Goal: Task Accomplishment & Management: Complete application form

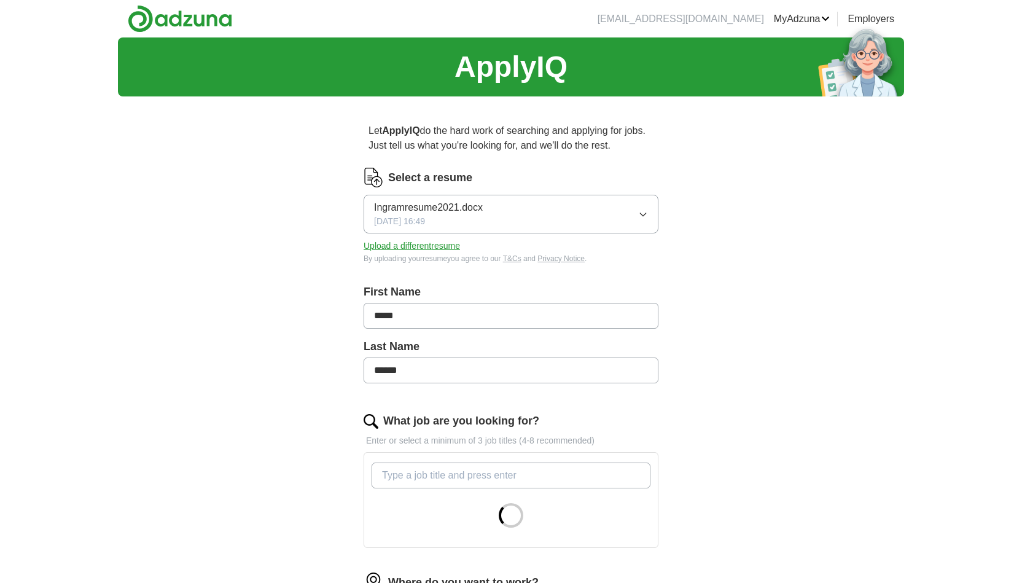
click at [508, 208] on button "Ingramresume2021.docx [DATE] 16:49" at bounding box center [511, 214] width 295 height 39
click at [633, 220] on button "Ingramresume2021.docx [DATE] 16:49" at bounding box center [511, 214] width 295 height 39
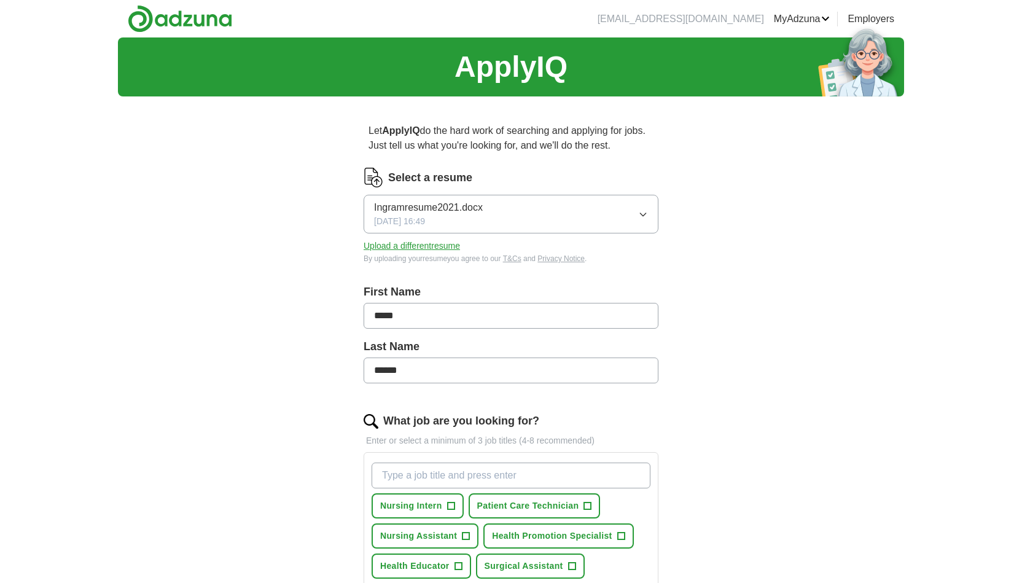
click at [402, 247] on button "Upload a different resume" at bounding box center [412, 246] width 96 height 13
click at [523, 496] on button "Registered Nurse +" at bounding box center [528, 505] width 105 height 25
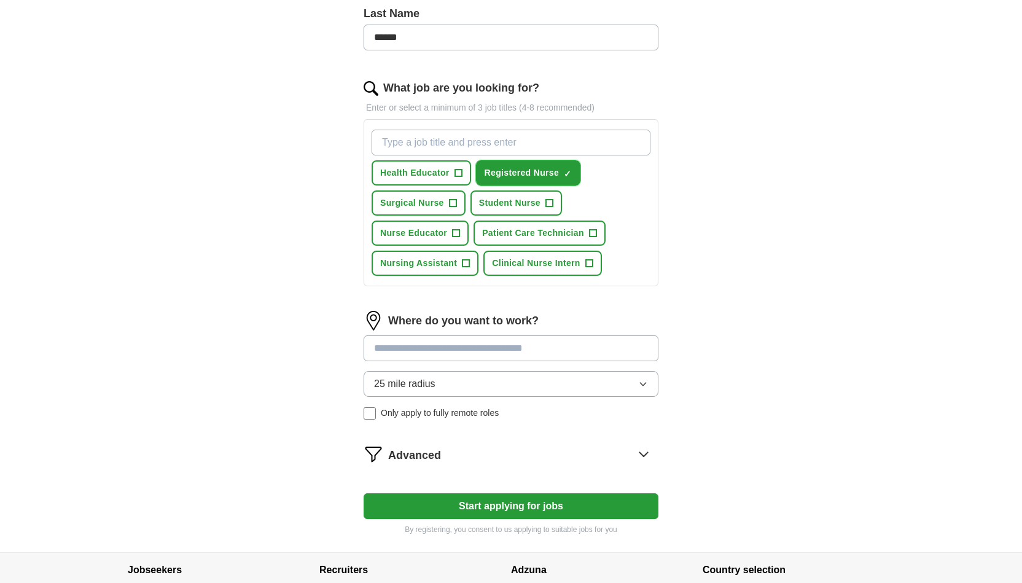
scroll to position [335, 0]
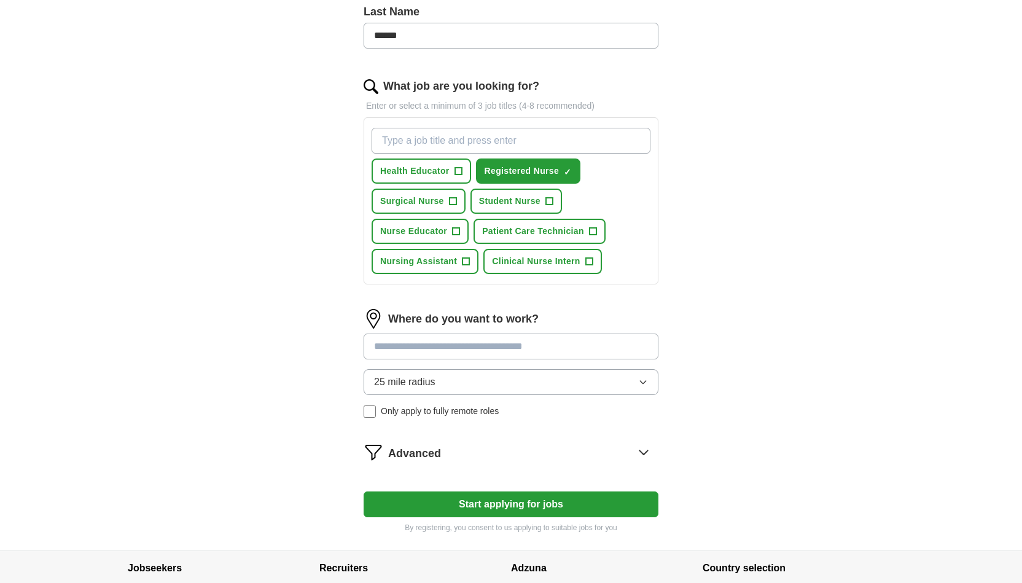
click at [450, 343] on input at bounding box center [511, 346] width 295 height 26
type input "*******"
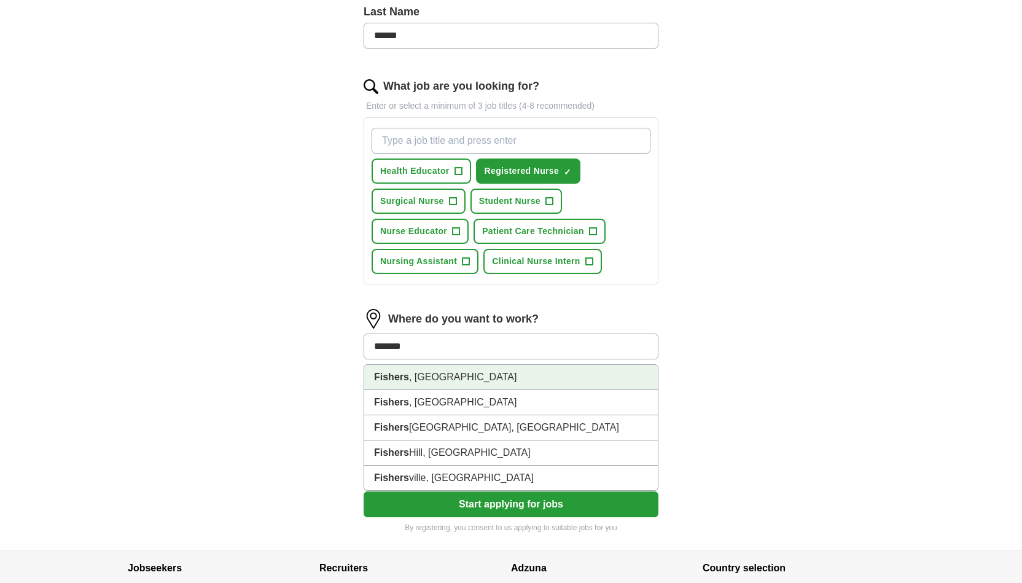
click at [508, 372] on li "Fishers , [GEOGRAPHIC_DATA]" at bounding box center [511, 377] width 294 height 25
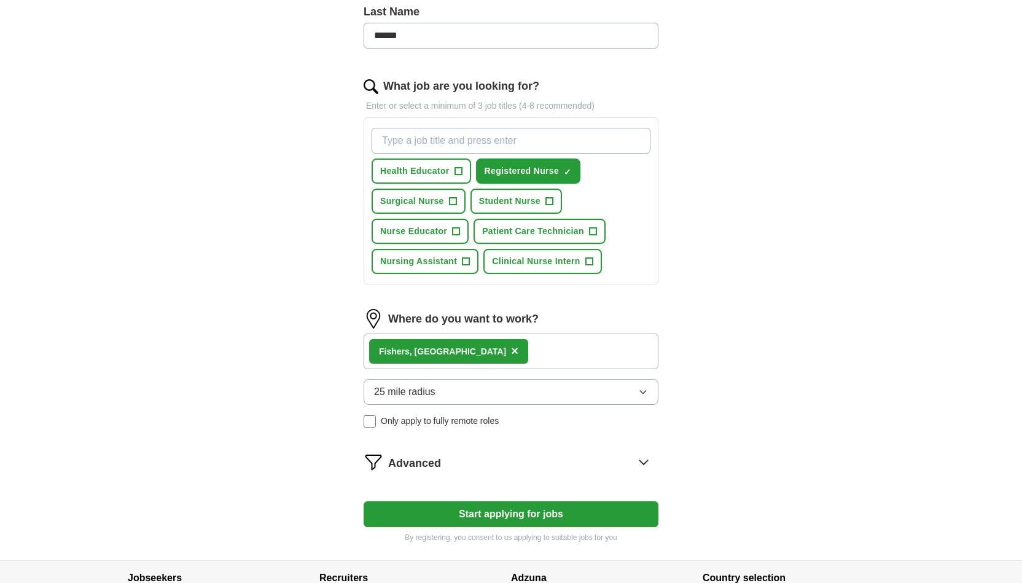
click at [487, 351] on div "Fishers , IN ×" at bounding box center [511, 351] width 295 height 36
click at [431, 458] on span "Advanced" at bounding box center [414, 463] width 53 height 17
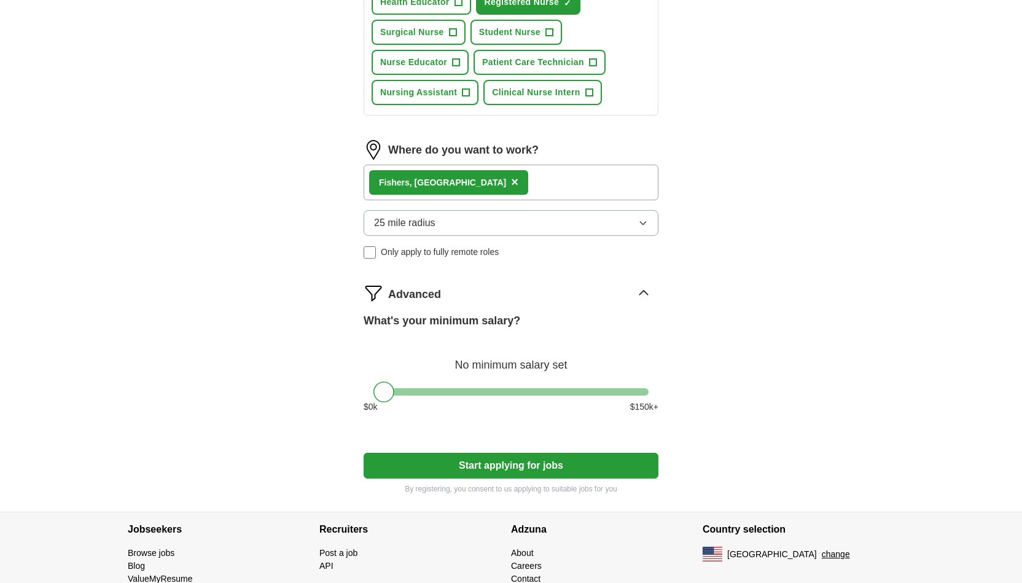
scroll to position [553, 0]
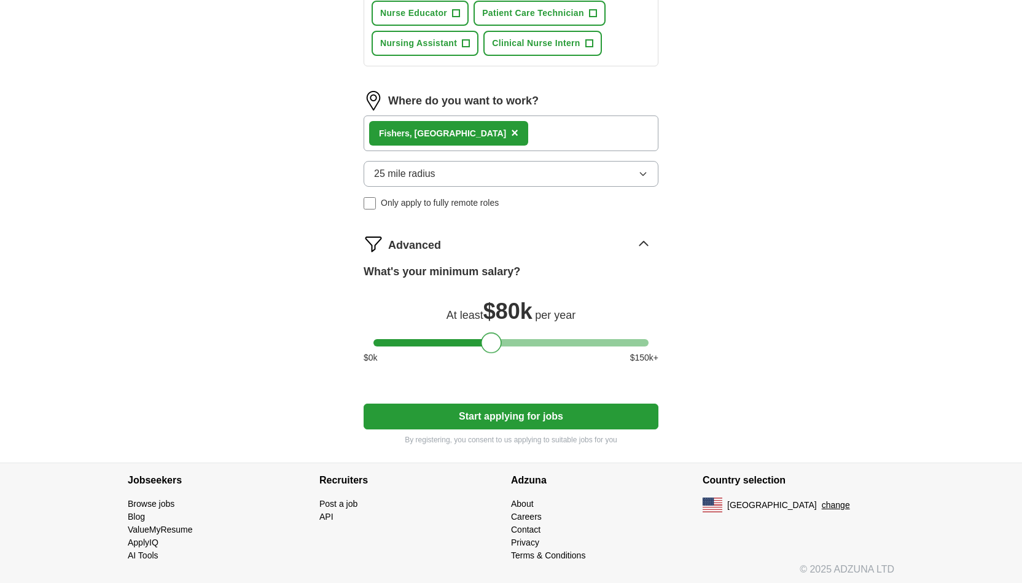
drag, startPoint x: 389, startPoint y: 338, endPoint x: 496, endPoint y: 369, distance: 110.8
click at [496, 369] on div "What's your minimum salary? At least $ 80k per year $ 0 k $ 150 k+" at bounding box center [511, 318] width 295 height 111
drag, startPoint x: 489, startPoint y: 346, endPoint x: 480, endPoint y: 346, distance: 9.2
click at [480, 346] on div at bounding box center [480, 342] width 21 height 21
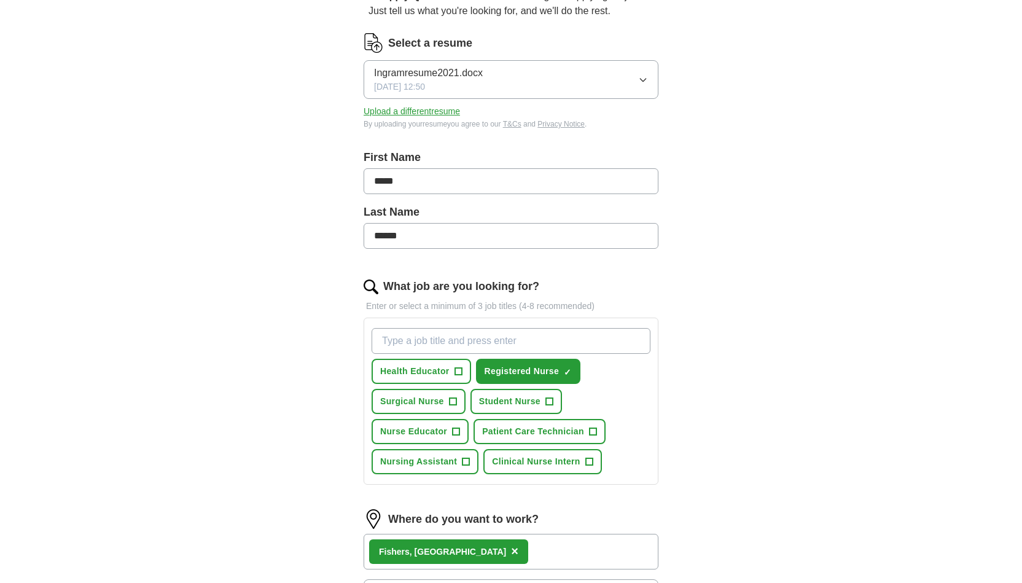
scroll to position [136, 0]
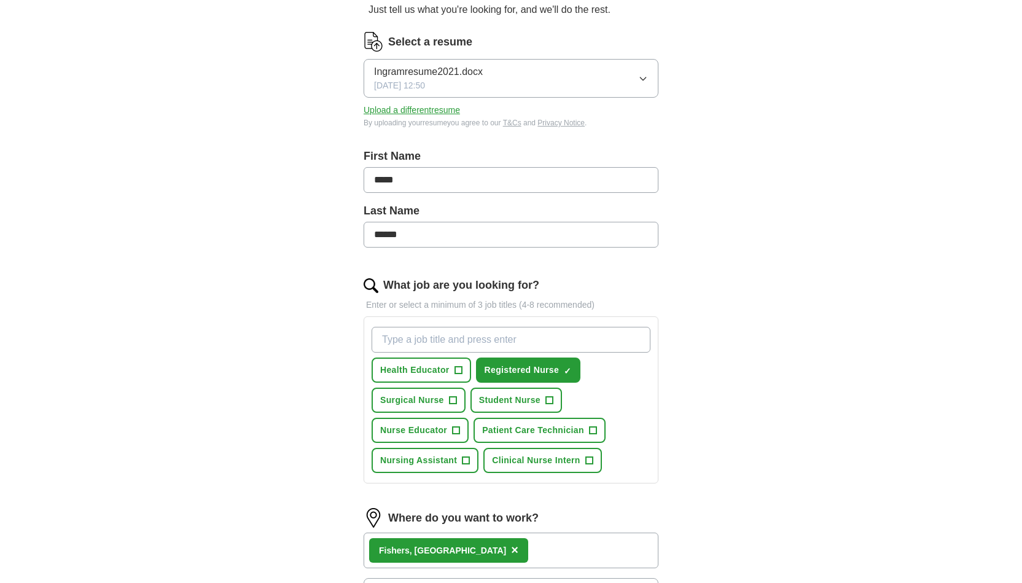
click at [510, 337] on input "What job are you looking for?" at bounding box center [511, 340] width 279 height 26
type input "o"
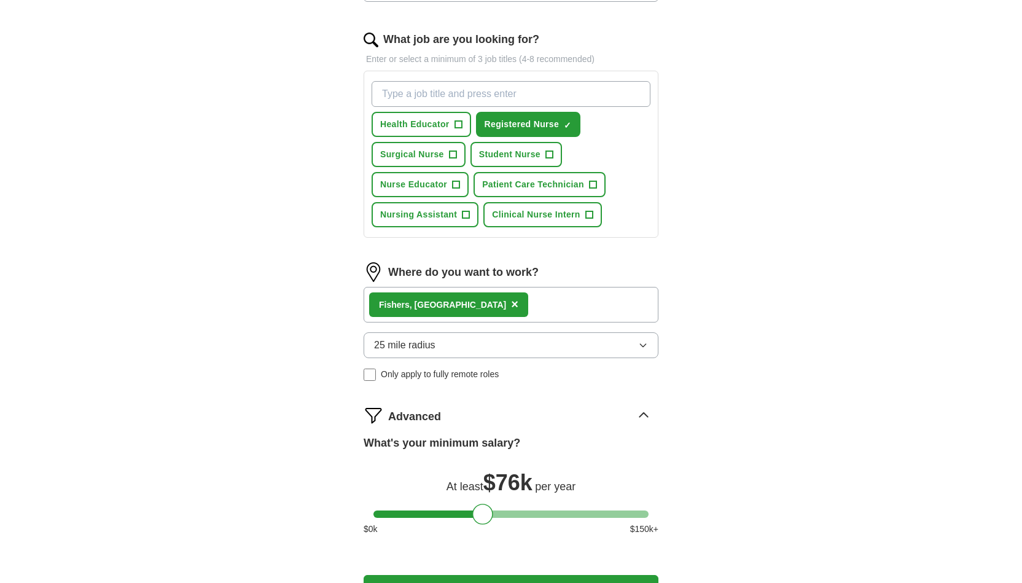
scroll to position [439, 0]
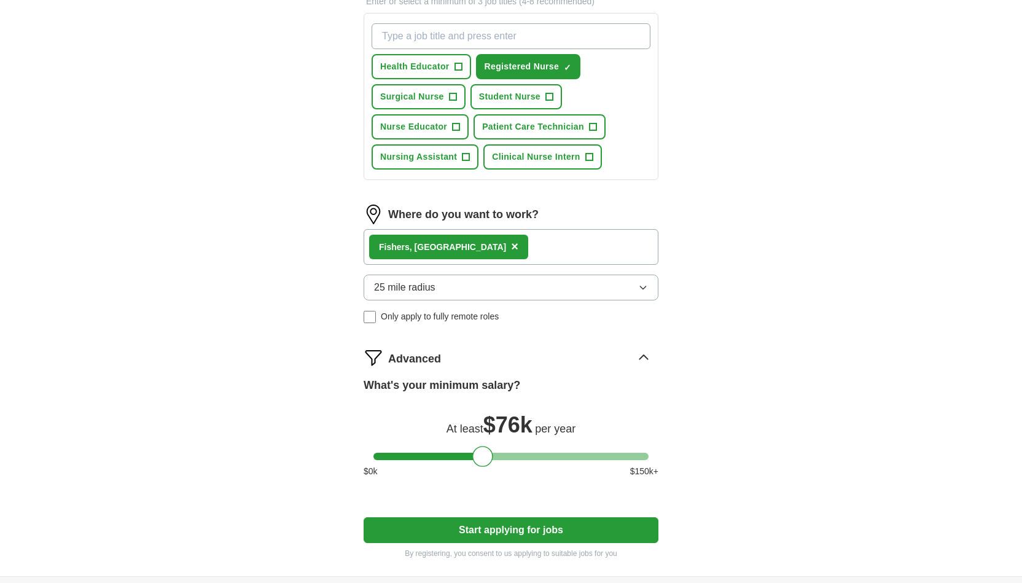
click at [561, 534] on button "Start applying for jobs" at bounding box center [511, 530] width 295 height 26
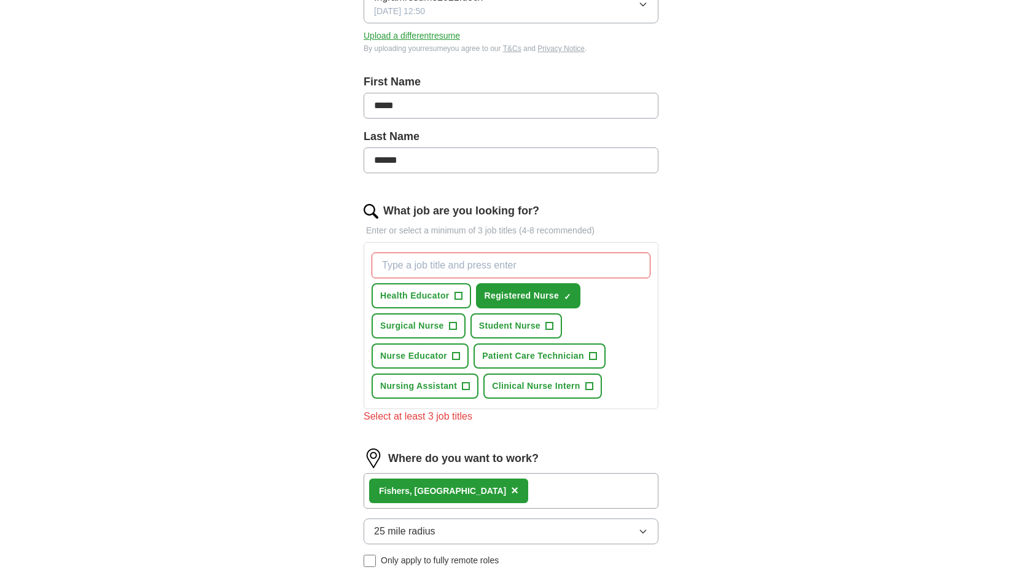
scroll to position [210, 0]
click at [421, 265] on input "What job are you looking for?" at bounding box center [511, 265] width 279 height 26
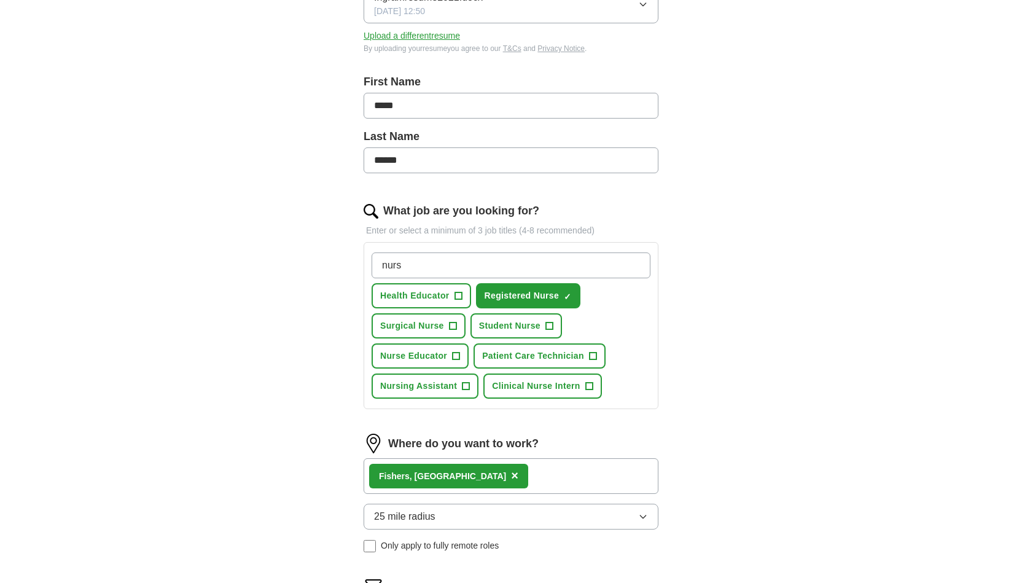
type input "nurse"
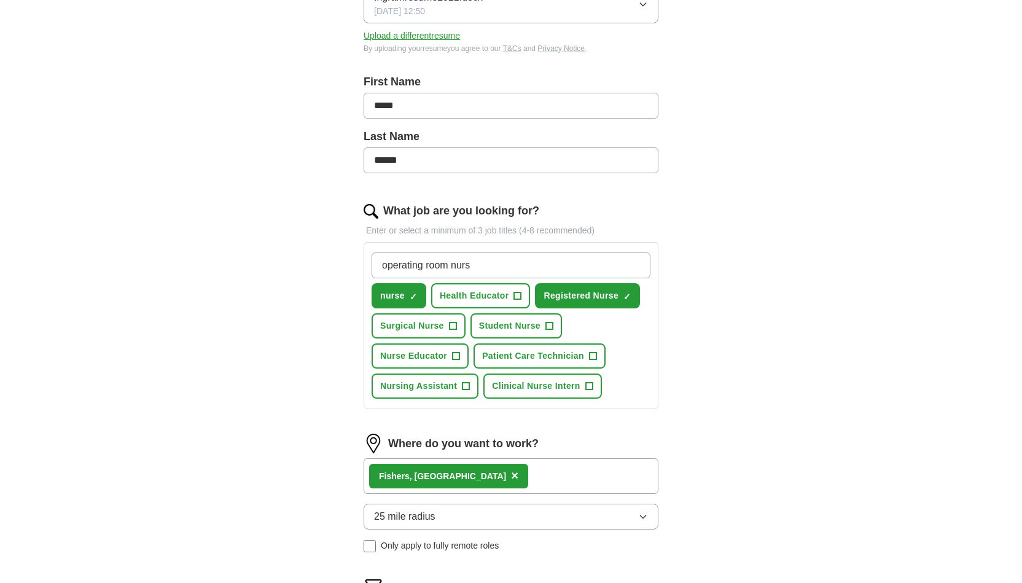
type input "operating room nurse"
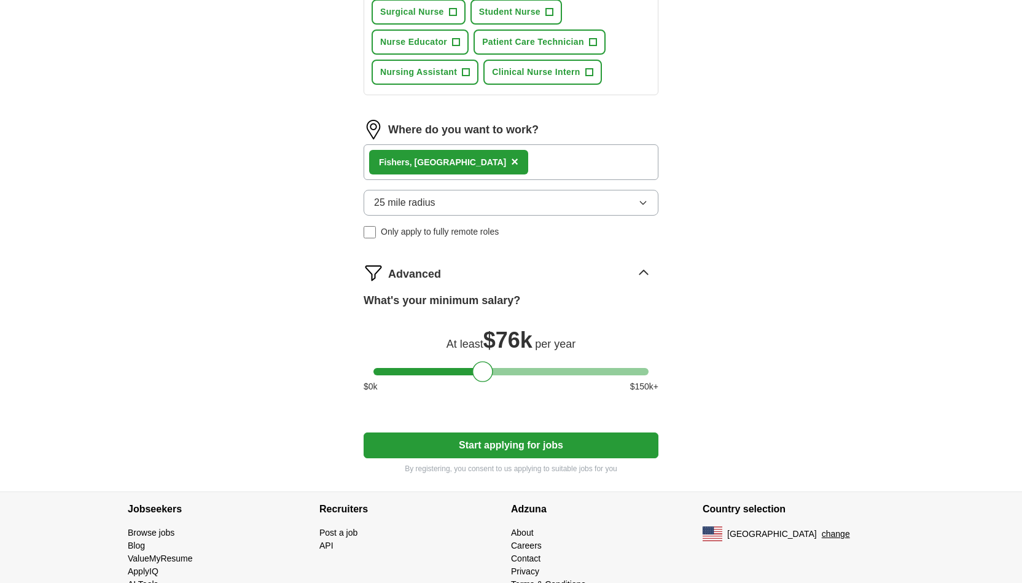
scroll to position [558, 0]
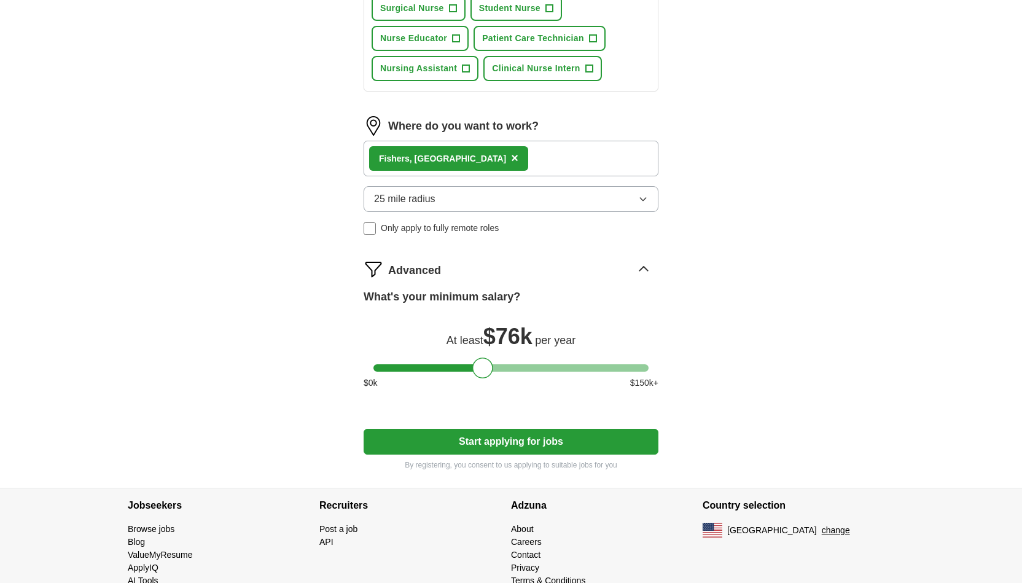
click at [488, 435] on button "Start applying for jobs" at bounding box center [511, 442] width 295 height 26
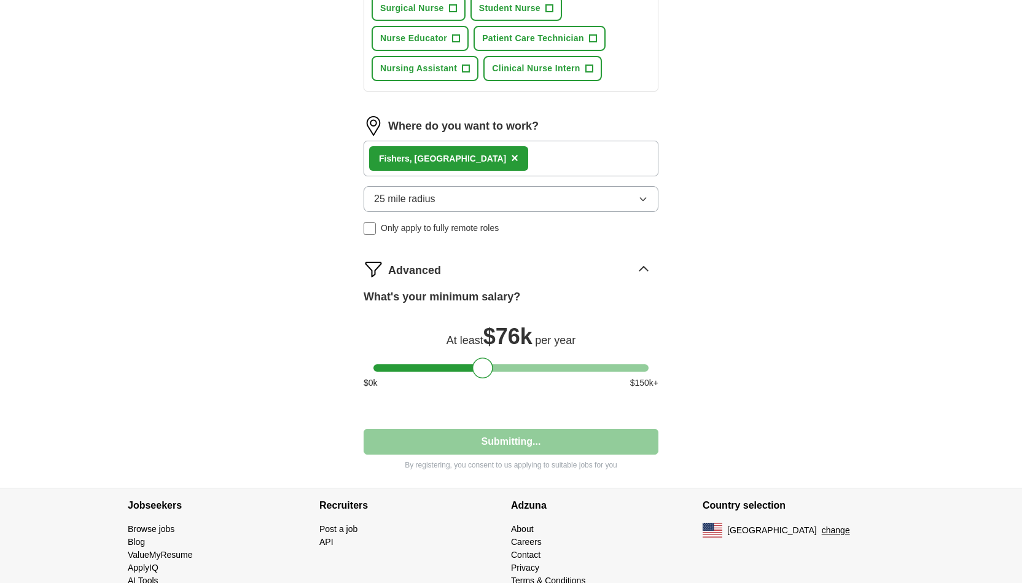
select select "**"
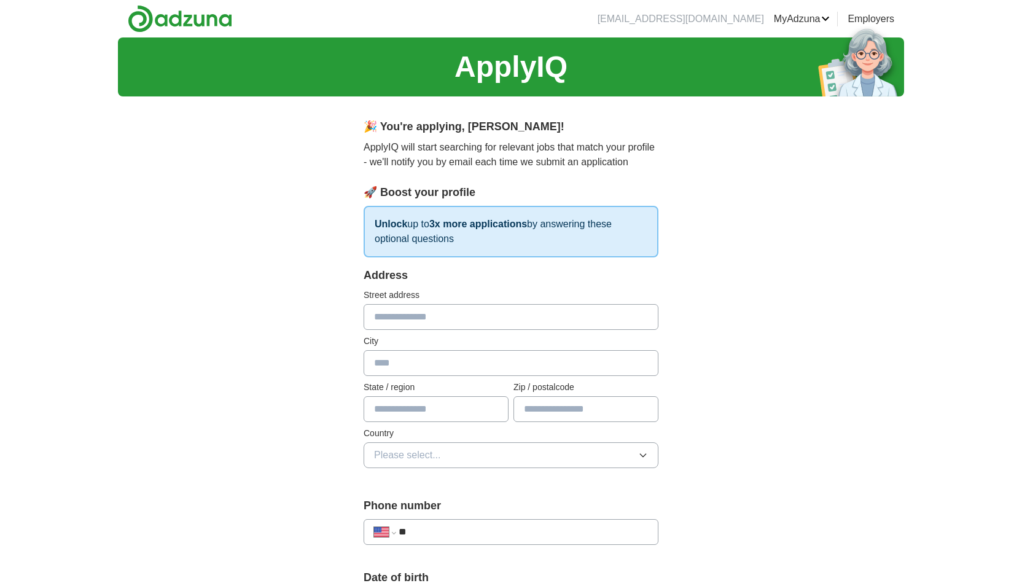
scroll to position [0, 0]
